Goal: Use online tool/utility: Utilize a website feature to perform a specific function

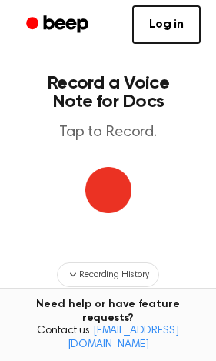
click at [117, 188] on img "button" at bounding box center [108, 190] width 46 height 46
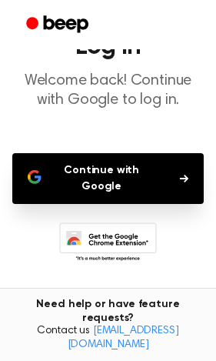
scroll to position [124, 0]
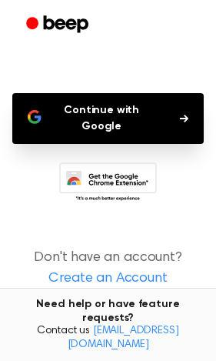
click at [143, 123] on button "Continue with Google" at bounding box center [108, 118] width 192 height 51
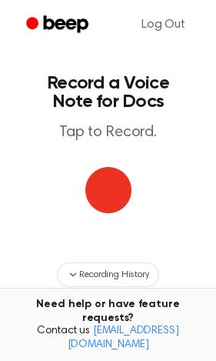
click at [102, 199] on img "button" at bounding box center [108, 190] width 46 height 46
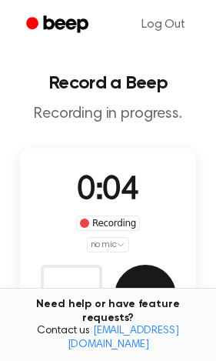
click at [137, 277] on button "Save" at bounding box center [146, 296] width 62 height 62
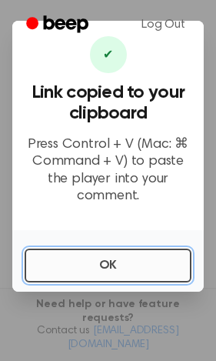
click at [128, 275] on button "OK" at bounding box center [108, 265] width 167 height 34
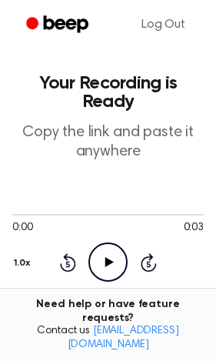
click at [106, 251] on icon "Play Audio" at bounding box center [107, 261] width 39 height 39
click at [92, 265] on icon "Pause Audio" at bounding box center [107, 261] width 39 height 39
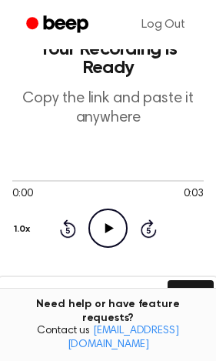
scroll to position [32, 0]
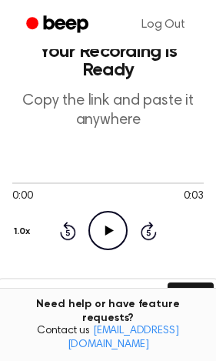
click at [106, 228] on icon at bounding box center [109, 230] width 8 height 10
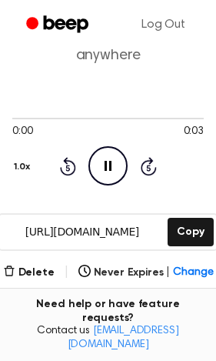
scroll to position [64, 0]
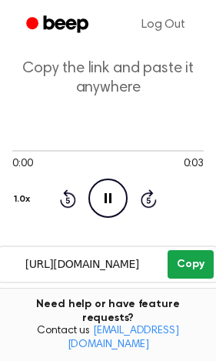
click at [196, 260] on button "Copy" at bounding box center [190, 264] width 45 height 28
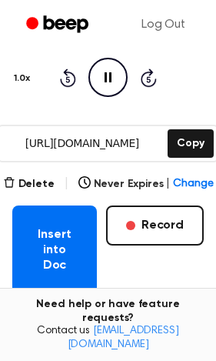
scroll to position [192, 0]
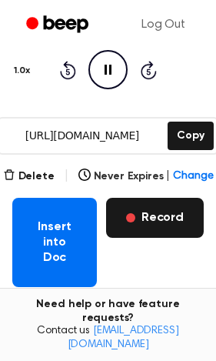
click at [158, 209] on button "Record" at bounding box center [155, 218] width 98 height 40
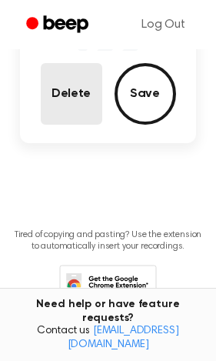
click at [64, 98] on button "Delete" at bounding box center [72, 94] width 62 height 62
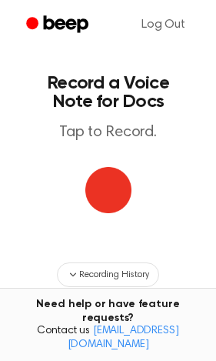
scroll to position [0, 0]
click at [115, 187] on img "button" at bounding box center [108, 190] width 46 height 46
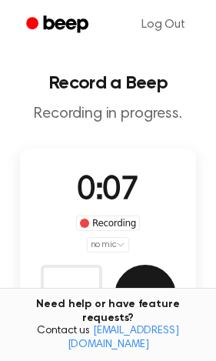
click at [160, 284] on button "Save" at bounding box center [146, 296] width 62 height 62
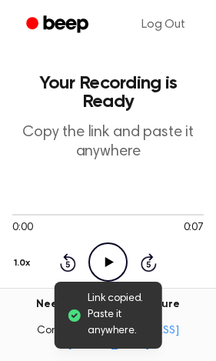
scroll to position [32, 0]
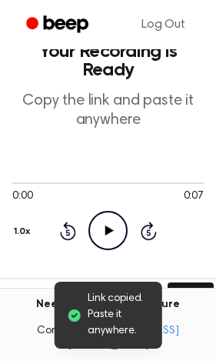
click at [108, 228] on icon at bounding box center [109, 230] width 8 height 10
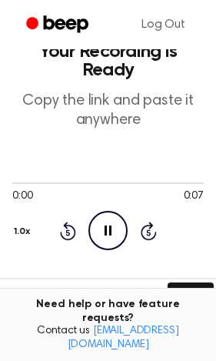
click at [96, 303] on input "[URL][DOMAIN_NAME]" at bounding box center [81, 296] width 165 height 35
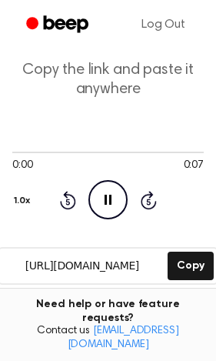
scroll to position [0, 0]
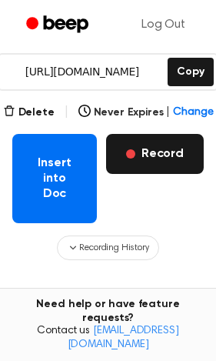
click at [138, 158] on button "Record" at bounding box center [155, 154] width 98 height 40
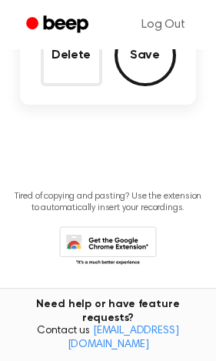
scroll to position [76, 0]
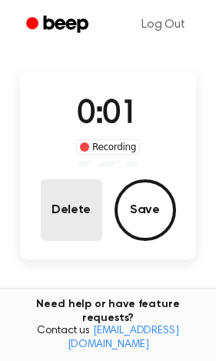
click at [74, 212] on button "Delete" at bounding box center [72, 210] width 62 height 62
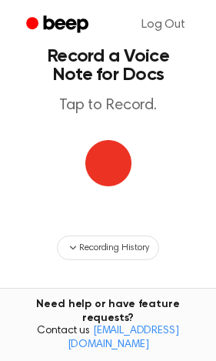
click at [107, 174] on img "button" at bounding box center [108, 163] width 46 height 46
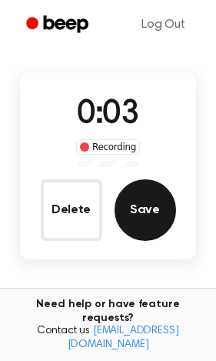
scroll to position [85, 0]
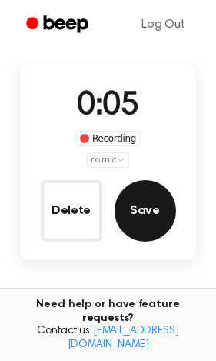
click at [148, 218] on button "Save" at bounding box center [146, 211] width 62 height 62
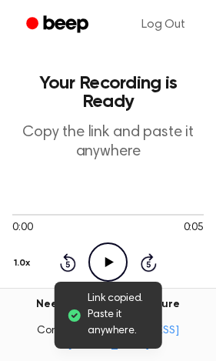
click at [109, 257] on icon "Play Audio" at bounding box center [107, 261] width 39 height 39
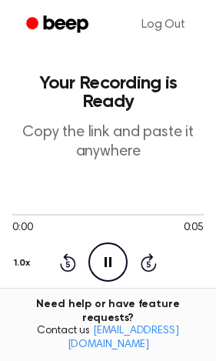
click at [112, 256] on icon "Pause Audio" at bounding box center [107, 261] width 39 height 39
click at [112, 256] on icon "Play Audio" at bounding box center [107, 261] width 39 height 39
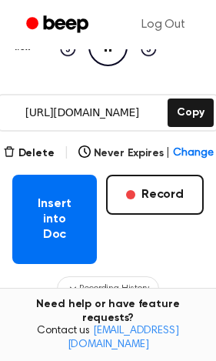
scroll to position [224, 0]
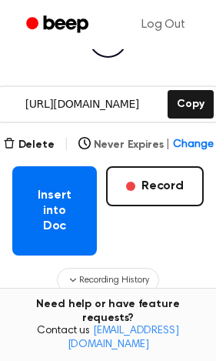
click at [134, 138] on button "Never Expires | Change" at bounding box center [145, 145] width 135 height 16
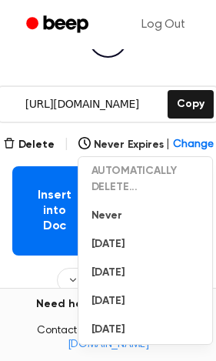
click at [13, 278] on div "Recording History" at bounding box center [108, 280] width 192 height 25
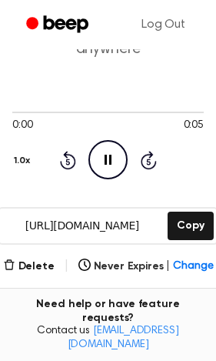
scroll to position [96, 0]
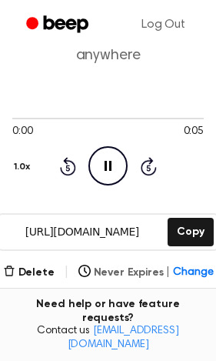
click at [182, 268] on span "Change" at bounding box center [193, 273] width 40 height 16
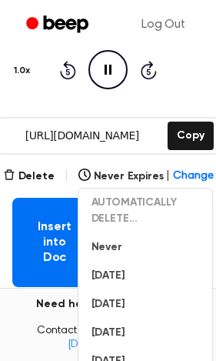
scroll to position [224, 0]
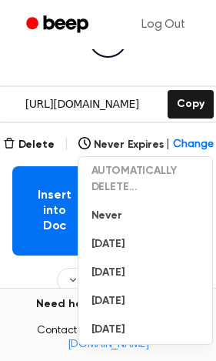
click at [29, 285] on div "Recording History" at bounding box center [108, 280] width 192 height 25
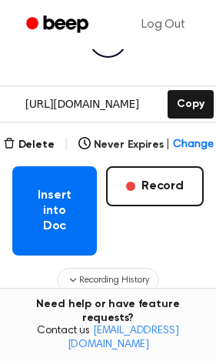
click at [189, 135] on div "Delete | Never Expires | Change" at bounding box center [108, 144] width 211 height 18
click at [186, 140] on span "Change" at bounding box center [193, 145] width 40 height 16
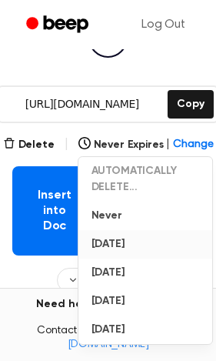
click at [111, 245] on button "[DATE]" at bounding box center [146, 244] width 134 height 28
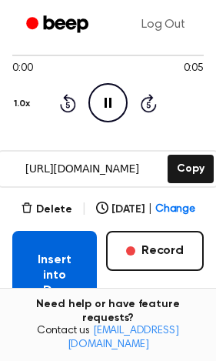
scroll to position [160, 0]
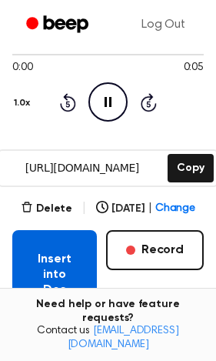
click at [51, 277] on button "Insert into Doc" at bounding box center [54, 274] width 85 height 89
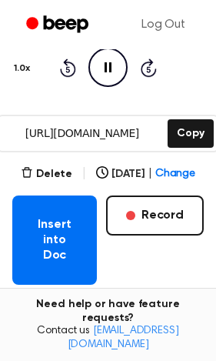
scroll to position [192, 0]
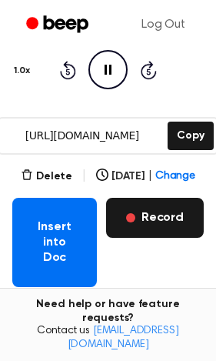
click at [136, 204] on button "Record" at bounding box center [155, 218] width 98 height 40
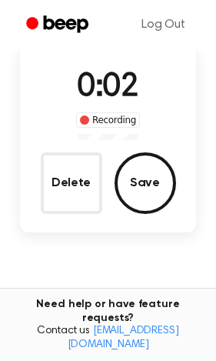
scroll to position [96, 0]
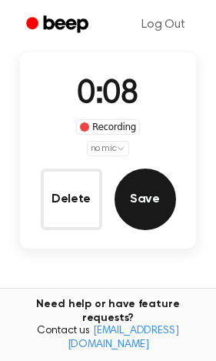
click at [158, 202] on button "Save" at bounding box center [146, 199] width 62 height 62
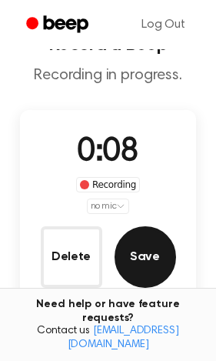
scroll to position [0, 0]
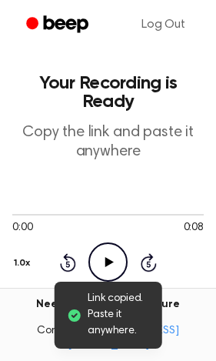
click at [99, 262] on icon "Play Audio" at bounding box center [107, 261] width 39 height 39
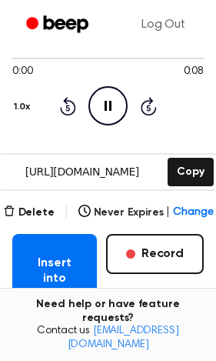
scroll to position [192, 0]
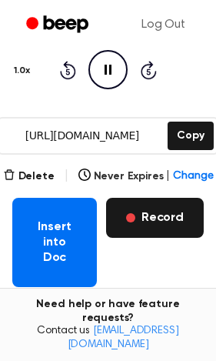
click at [171, 215] on button "Record" at bounding box center [155, 218] width 98 height 40
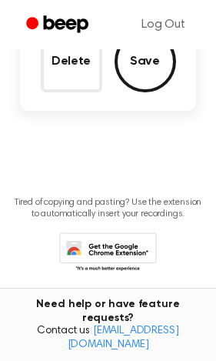
scroll to position [239, 0]
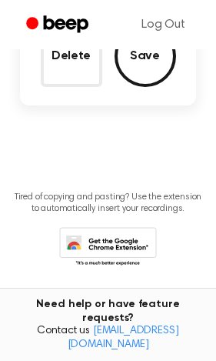
click at [134, 245] on icon at bounding box center [108, 248] width 98 height 42
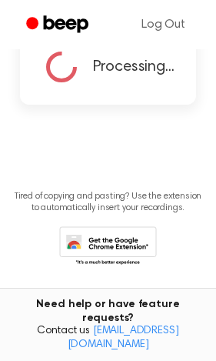
scroll to position [118, 0]
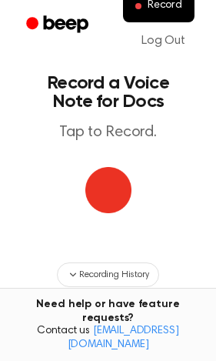
click at [112, 192] on img "button" at bounding box center [108, 190] width 46 height 46
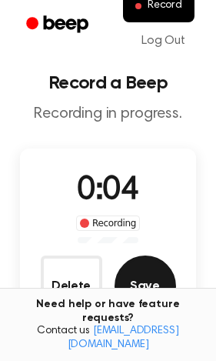
click at [163, 296] on button "Save" at bounding box center [146, 286] width 62 height 62
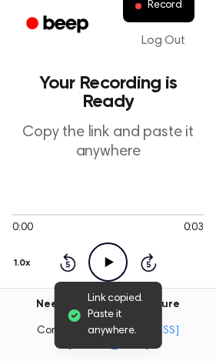
click at [116, 252] on icon "Play Audio" at bounding box center [107, 261] width 39 height 39
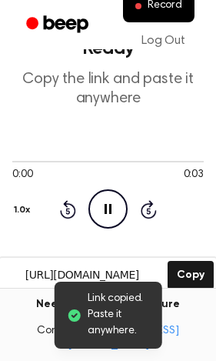
scroll to position [64, 0]
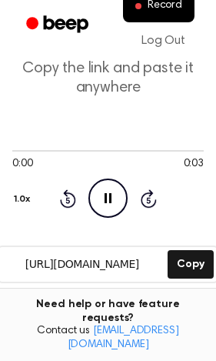
click at [103, 194] on icon "Pause Audio" at bounding box center [107, 197] width 39 height 39
click at [101, 198] on icon "Play Audio" at bounding box center [107, 197] width 39 height 39
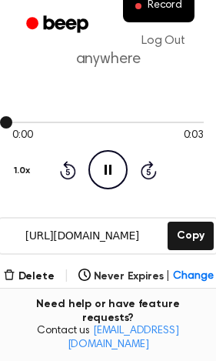
scroll to position [128, 0]
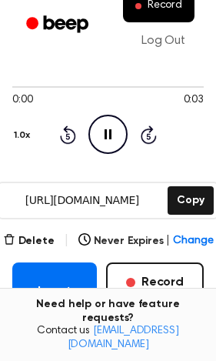
click at [96, 129] on icon "Pause Audio" at bounding box center [107, 134] width 39 height 39
click at [96, 129] on icon "Play Audio" at bounding box center [107, 134] width 39 height 39
click at [117, 198] on input "https://beep.audio/5XOR1ix" at bounding box center [81, 200] width 165 height 35
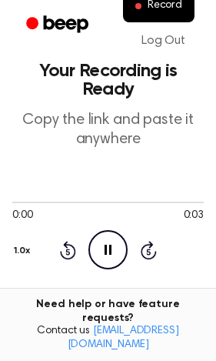
scroll to position [0, 0]
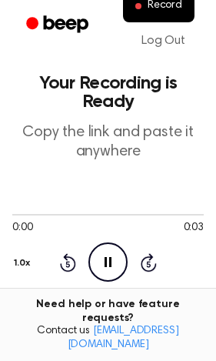
click at [112, 265] on icon "Pause Audio" at bounding box center [107, 261] width 39 height 39
click at [103, 262] on icon "Play Audio" at bounding box center [107, 261] width 39 height 39
click at [106, 265] on icon "Pause Audio" at bounding box center [107, 261] width 39 height 39
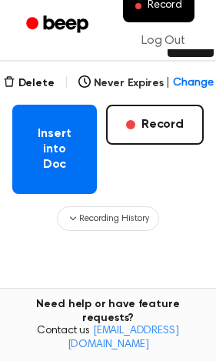
scroll to position [288, 0]
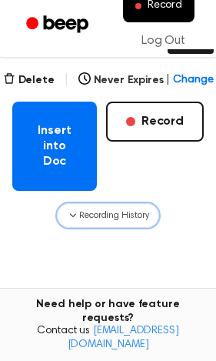
click at [113, 217] on span "Recording History" at bounding box center [113, 215] width 69 height 14
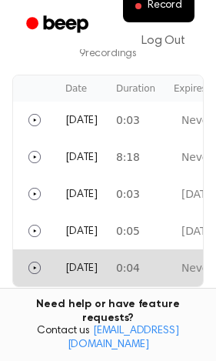
scroll to position [545, 0]
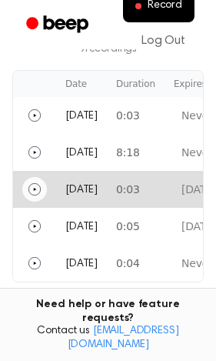
click at [35, 188] on icon "Play" at bounding box center [34, 189] width 12 height 12
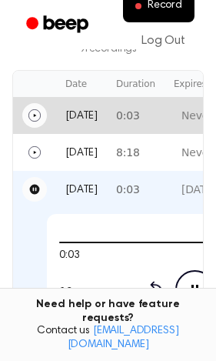
click at [38, 114] on icon "Play" at bounding box center [34, 115] width 12 height 12
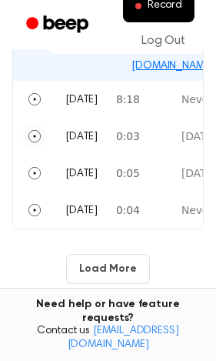
scroll to position [769, 0]
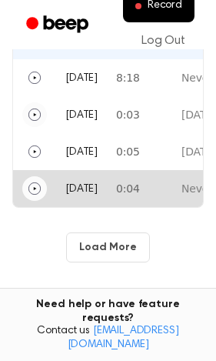
click at [32, 188] on icon "Play" at bounding box center [34, 188] width 12 height 12
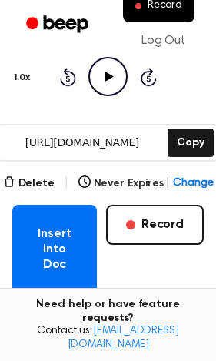
scroll to position [172, 0]
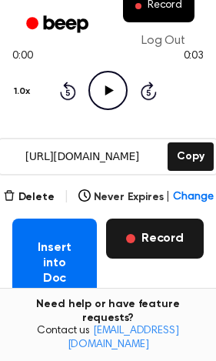
click at [148, 237] on button "Record" at bounding box center [155, 238] width 98 height 40
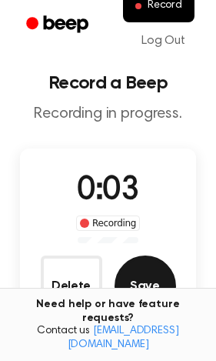
scroll to position [0, 0]
click at [145, 282] on button "Save" at bounding box center [146, 286] width 62 height 62
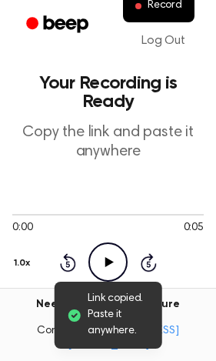
click at [103, 252] on icon "Play Audio" at bounding box center [107, 261] width 39 height 39
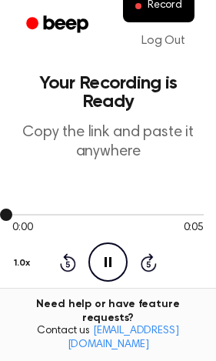
drag, startPoint x: 9, startPoint y: 212, endPoint x: 28, endPoint y: 212, distance: 18.5
click at [28, 212] on div at bounding box center [108, 214] width 192 height 12
click at [8, 210] on span at bounding box center [6, 214] width 12 height 12
drag, startPoint x: 12, startPoint y: 212, endPoint x: 65, endPoint y: 208, distance: 53.9
click at [65, 209] on div at bounding box center [108, 214] width 192 height 12
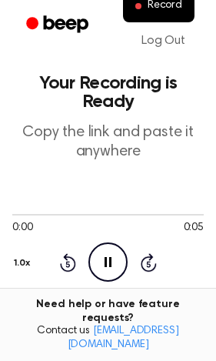
click at [105, 255] on icon "Pause Audio" at bounding box center [107, 261] width 39 height 39
click at [105, 262] on icon at bounding box center [109, 262] width 8 height 10
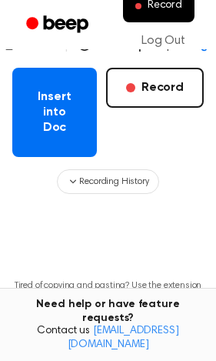
scroll to position [320, 0]
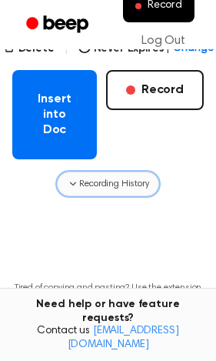
click at [133, 185] on span "Recording History" at bounding box center [113, 184] width 69 height 14
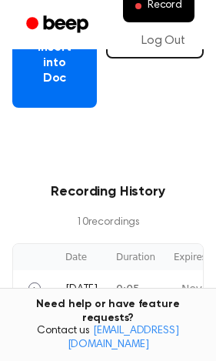
scroll to position [385, 0]
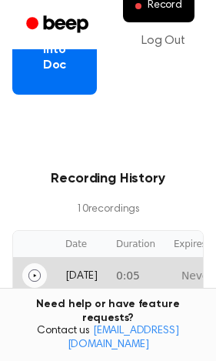
click at [31, 270] on icon "Play" at bounding box center [34, 275] width 12 height 12
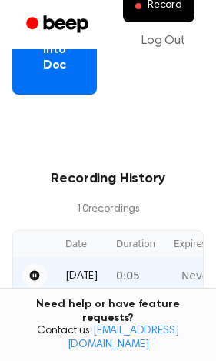
click at [34, 271] on icon "Pause" at bounding box center [35, 276] width 10 height 10
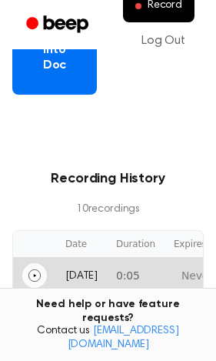
click at [34, 271] on icon "Play" at bounding box center [34, 275] width 12 height 12
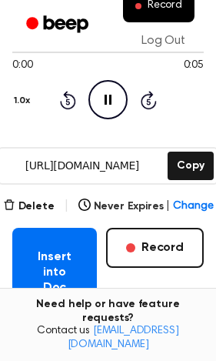
scroll to position [160, 0]
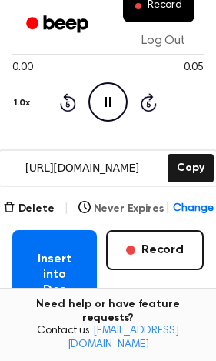
click at [193, 202] on span "Change" at bounding box center [193, 209] width 40 height 16
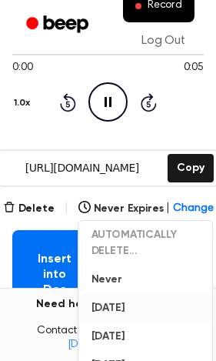
click at [127, 302] on button "[DATE]" at bounding box center [146, 308] width 134 height 28
